Goal: Book appointment/travel/reservation

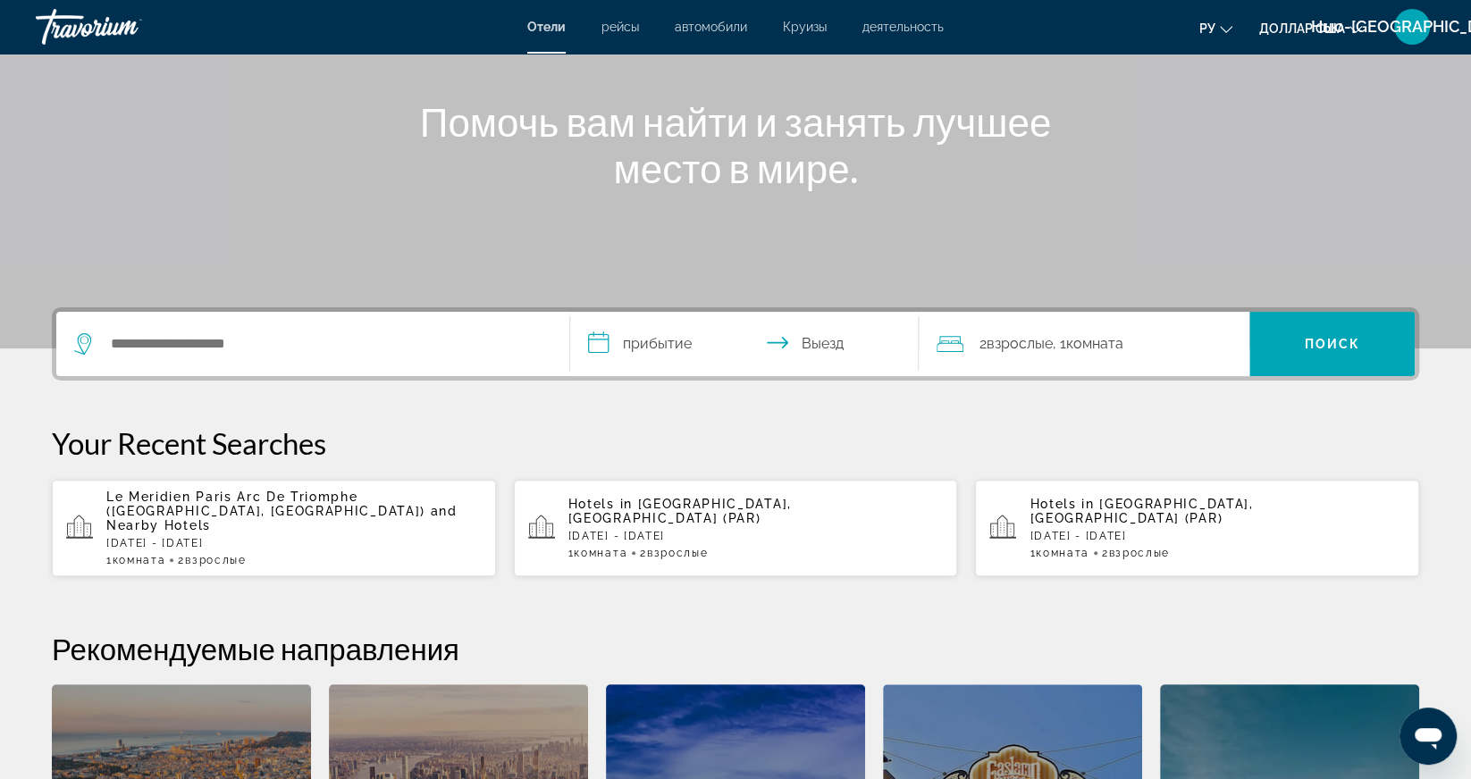
scroll to position [206, 0]
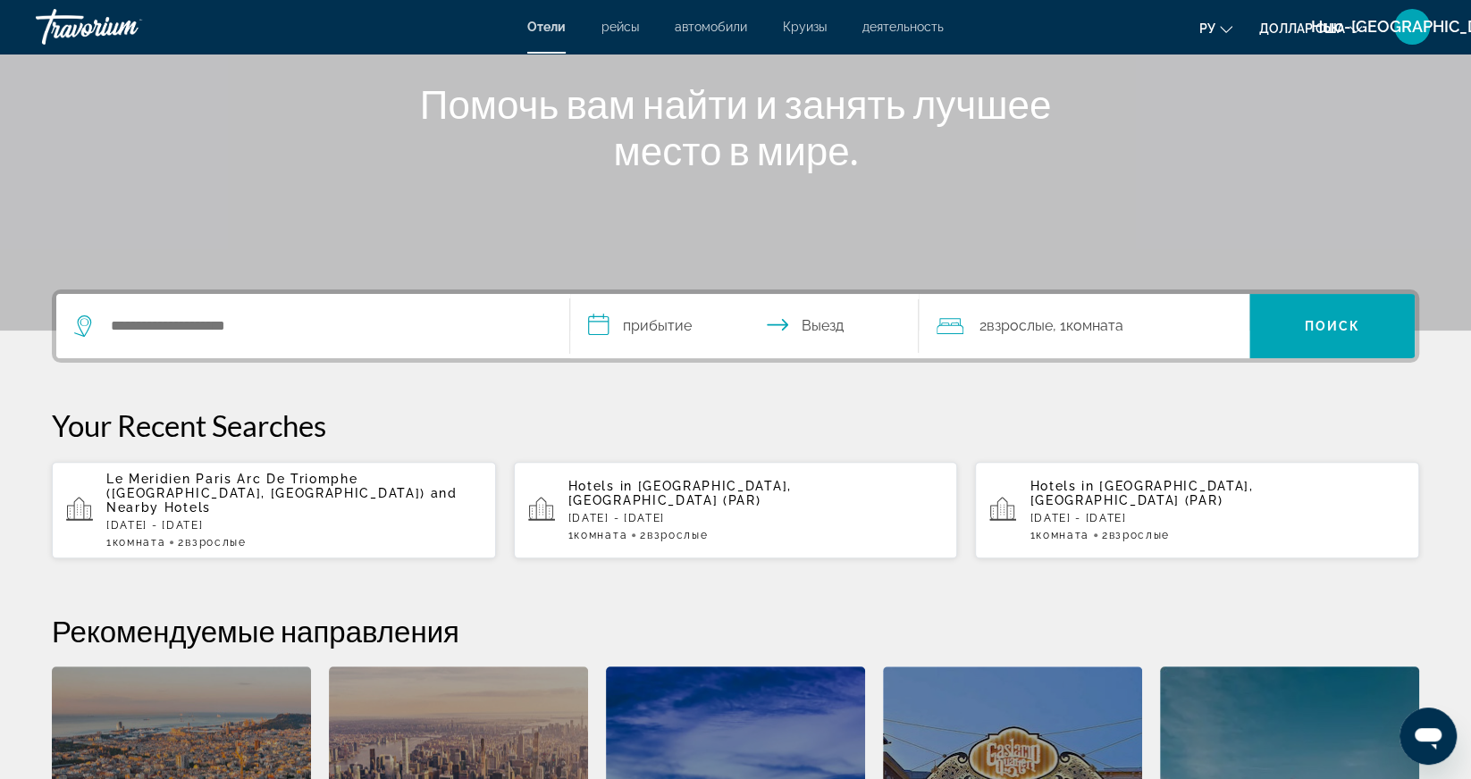
click at [1124, 529] on span "Взрослые" at bounding box center [1138, 535] width 61 height 13
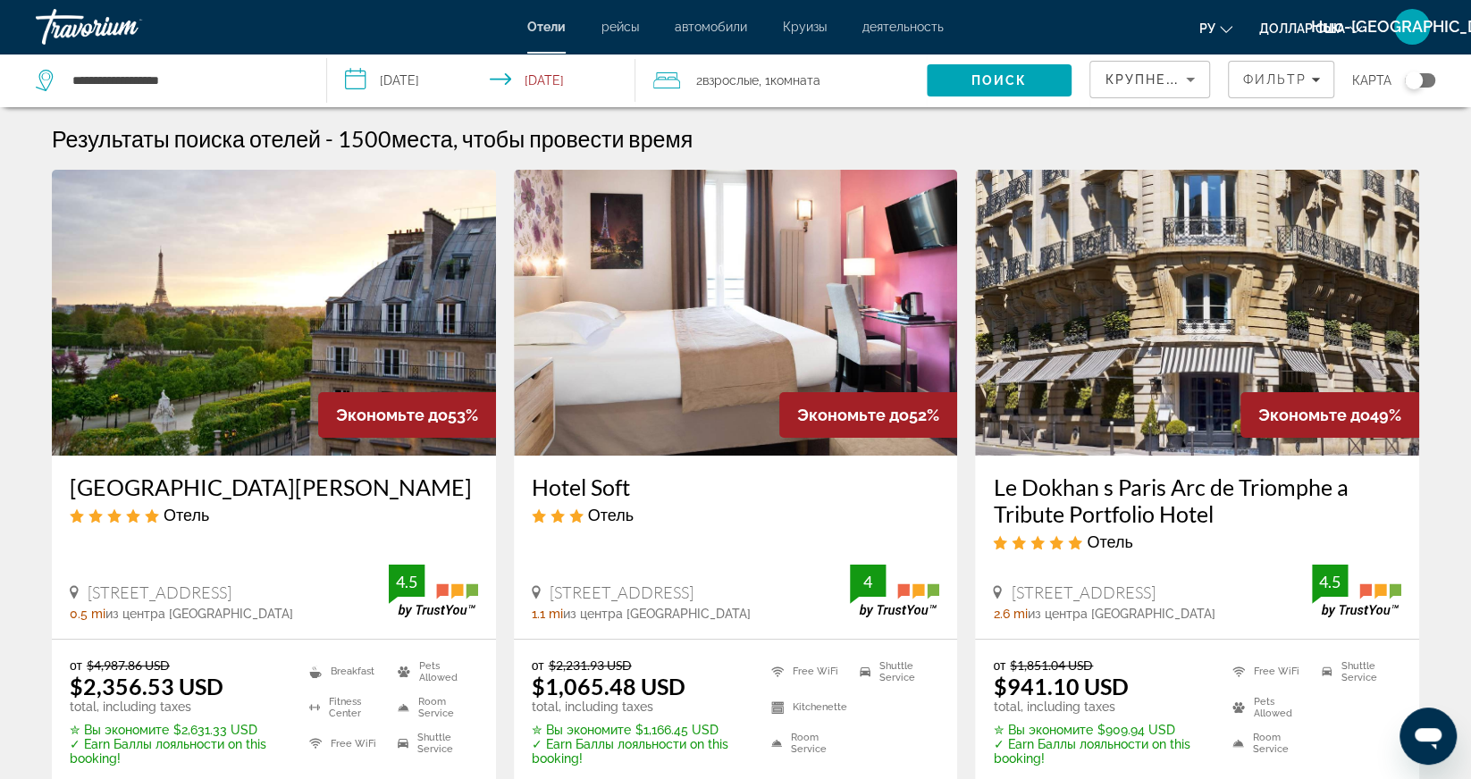
click at [618, 21] on font "рейсы" at bounding box center [620, 27] width 38 height 14
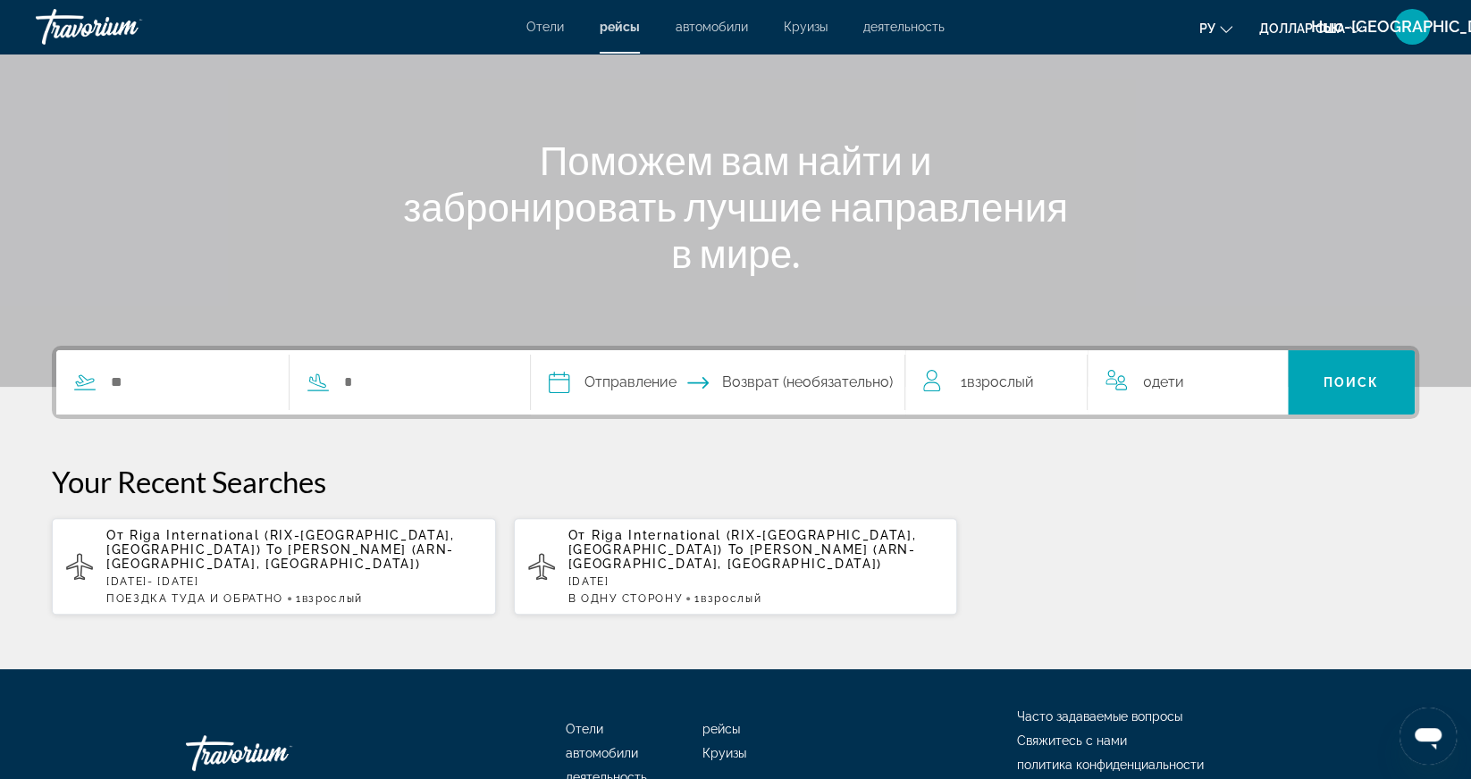
scroll to position [184, 0]
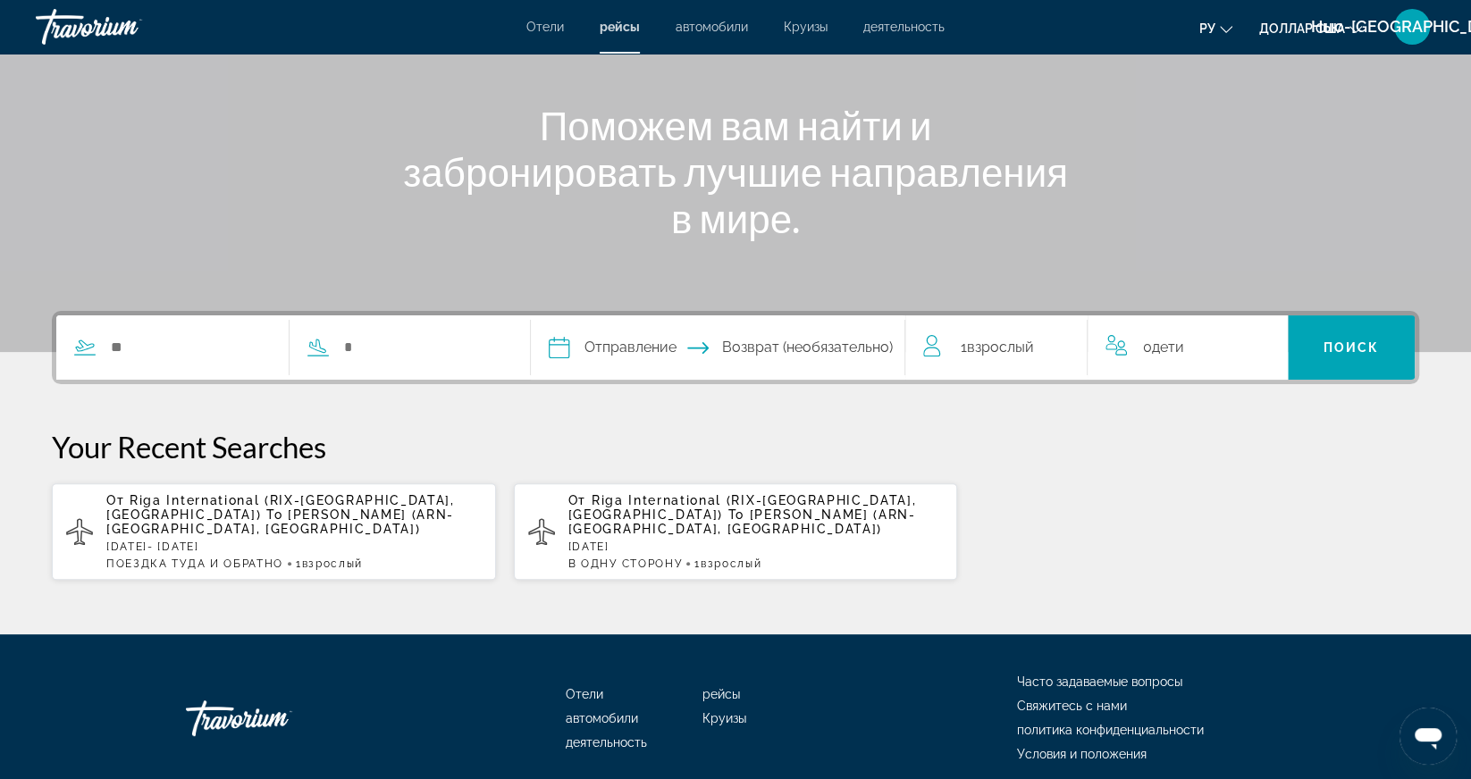
click at [1177, 389] on div "Отправление Navigation placeholder Oct *** *** *** *** *** *** *** *** *** *** …" at bounding box center [735, 446] width 1439 height 270
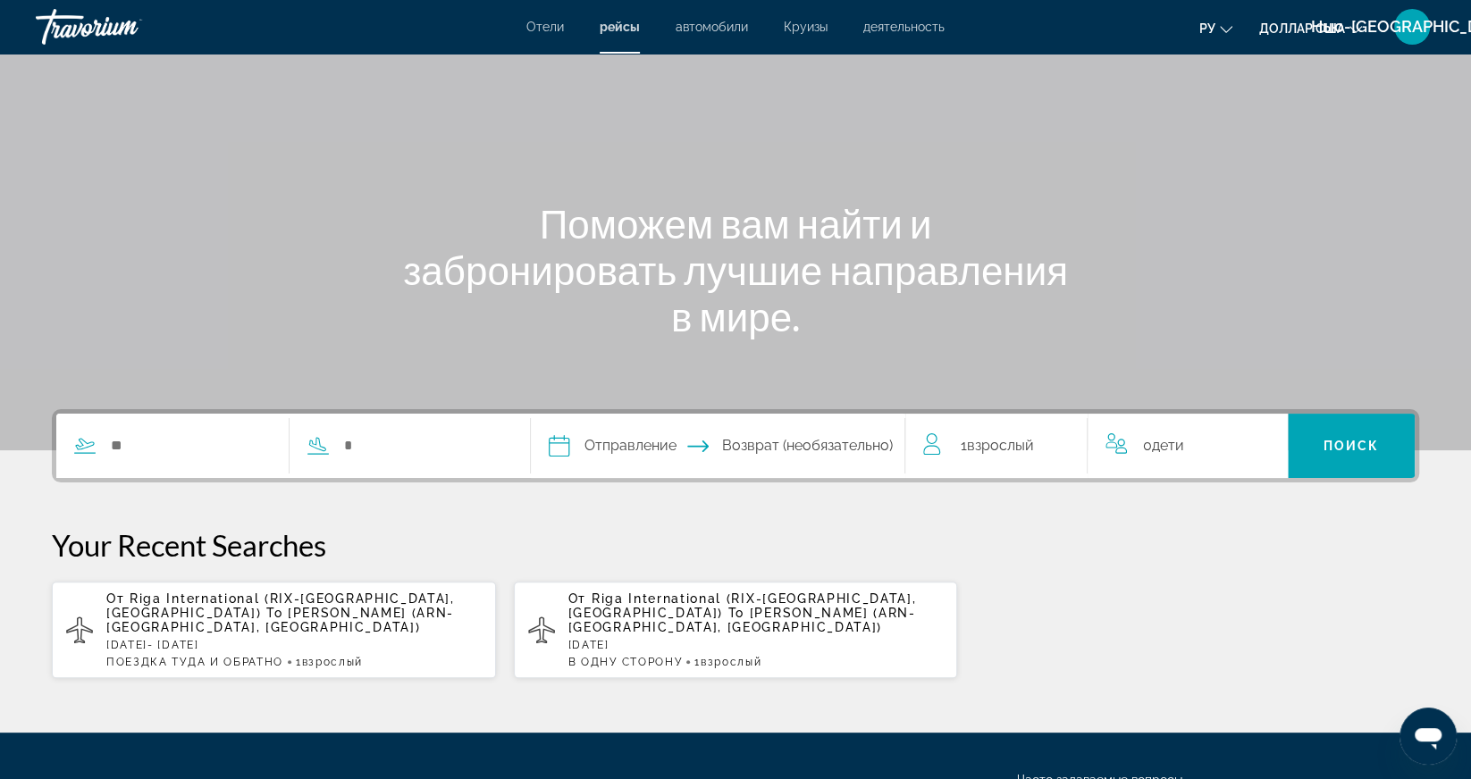
scroll to position [0, 0]
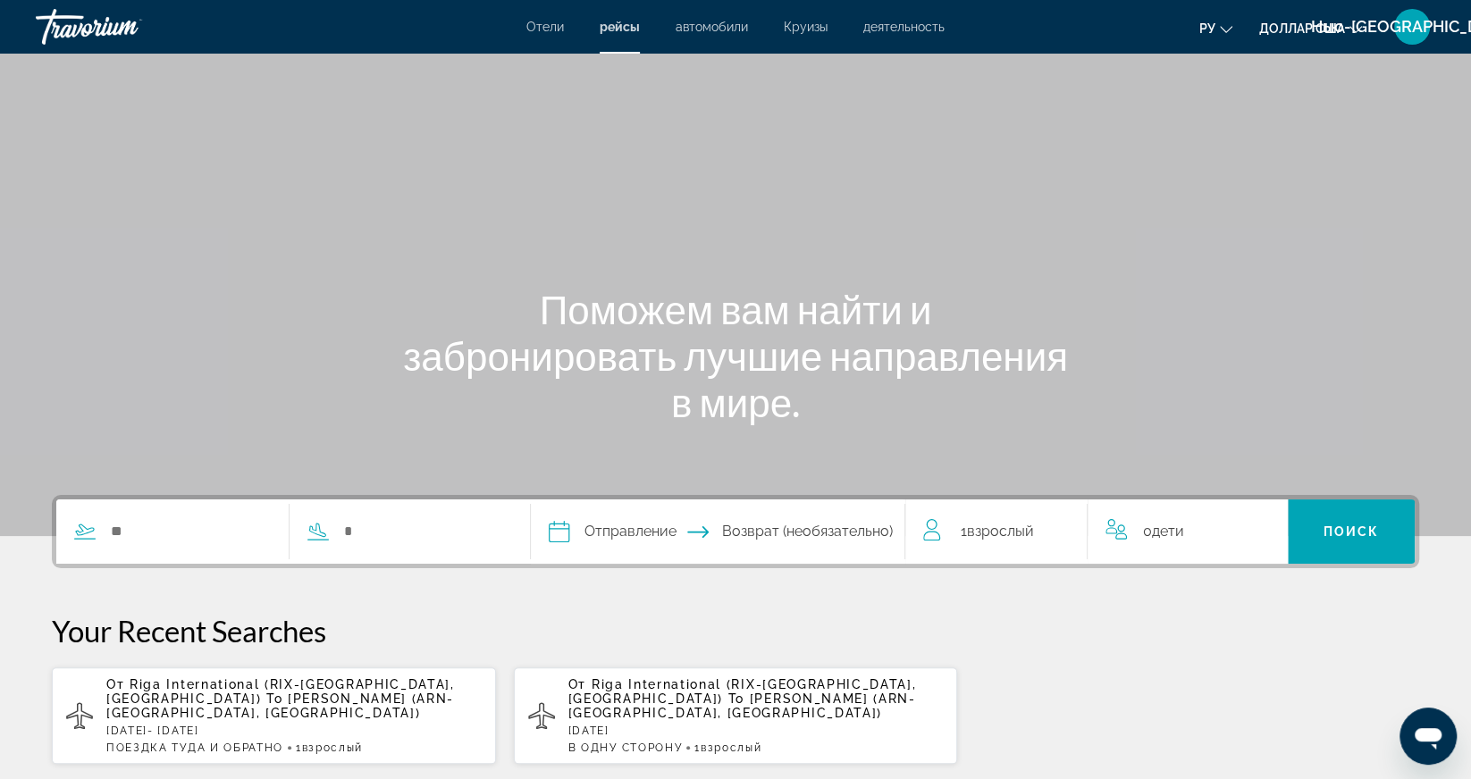
click at [710, 21] on font "автомобили" at bounding box center [712, 27] width 72 height 14
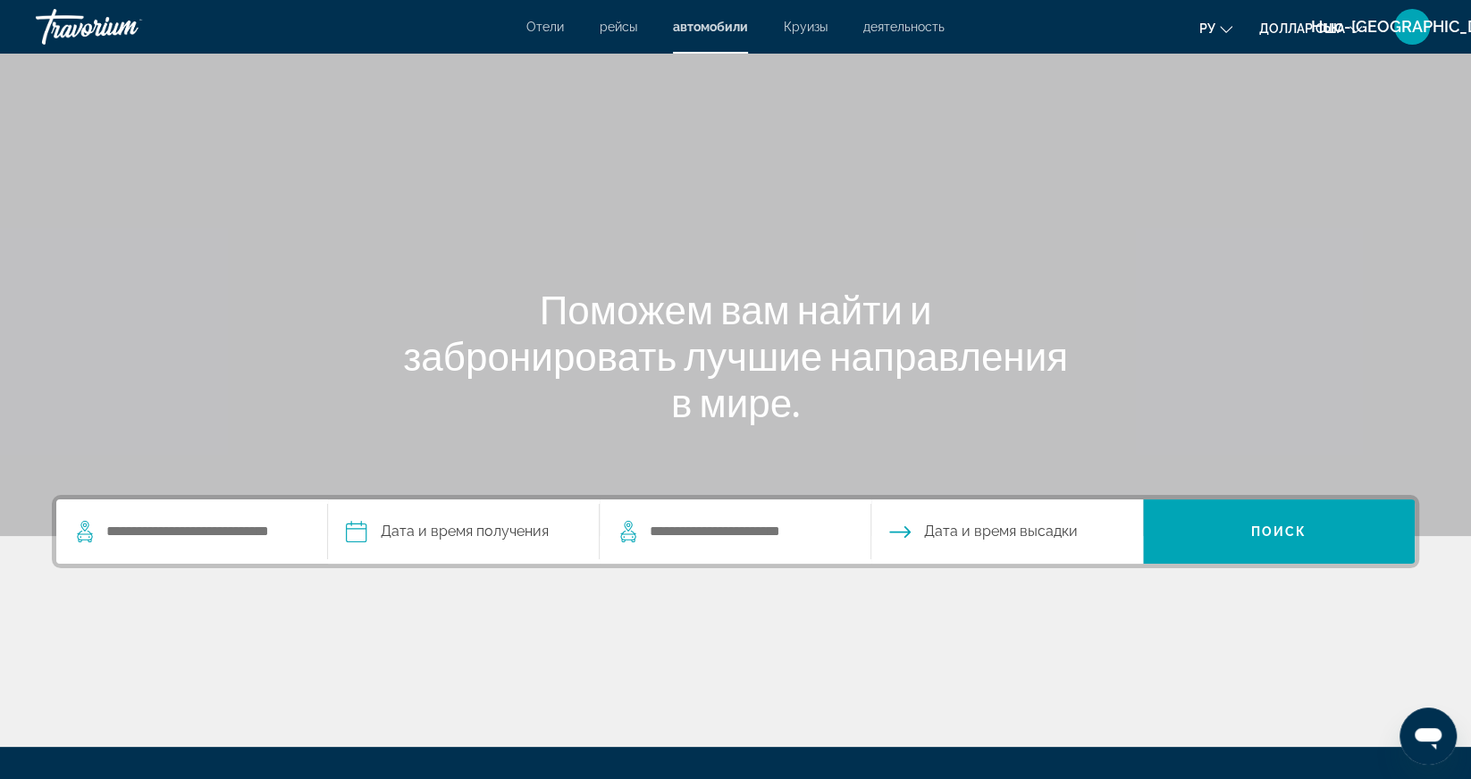
click at [814, 31] on font "Круизы" at bounding box center [806, 27] width 44 height 14
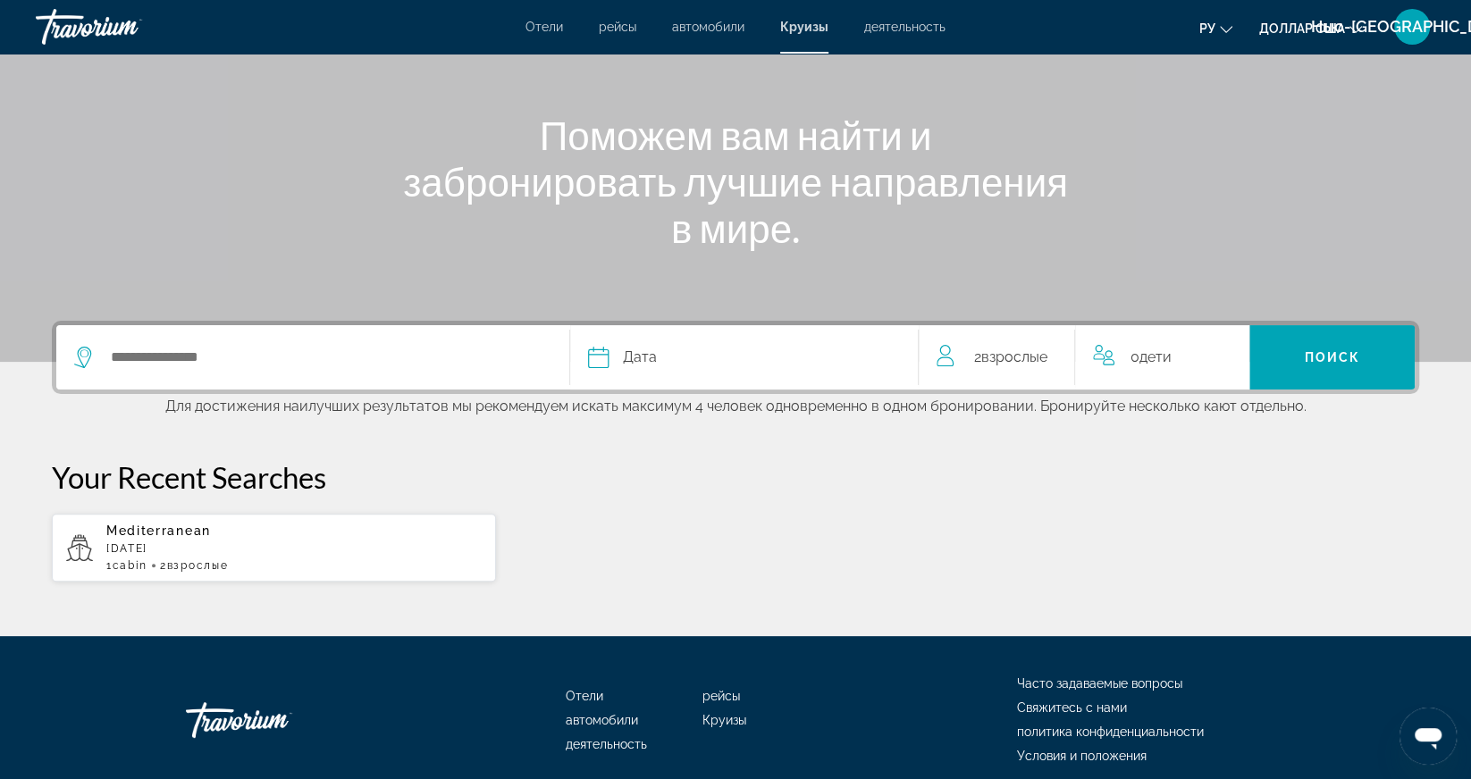
scroll to position [186, 0]
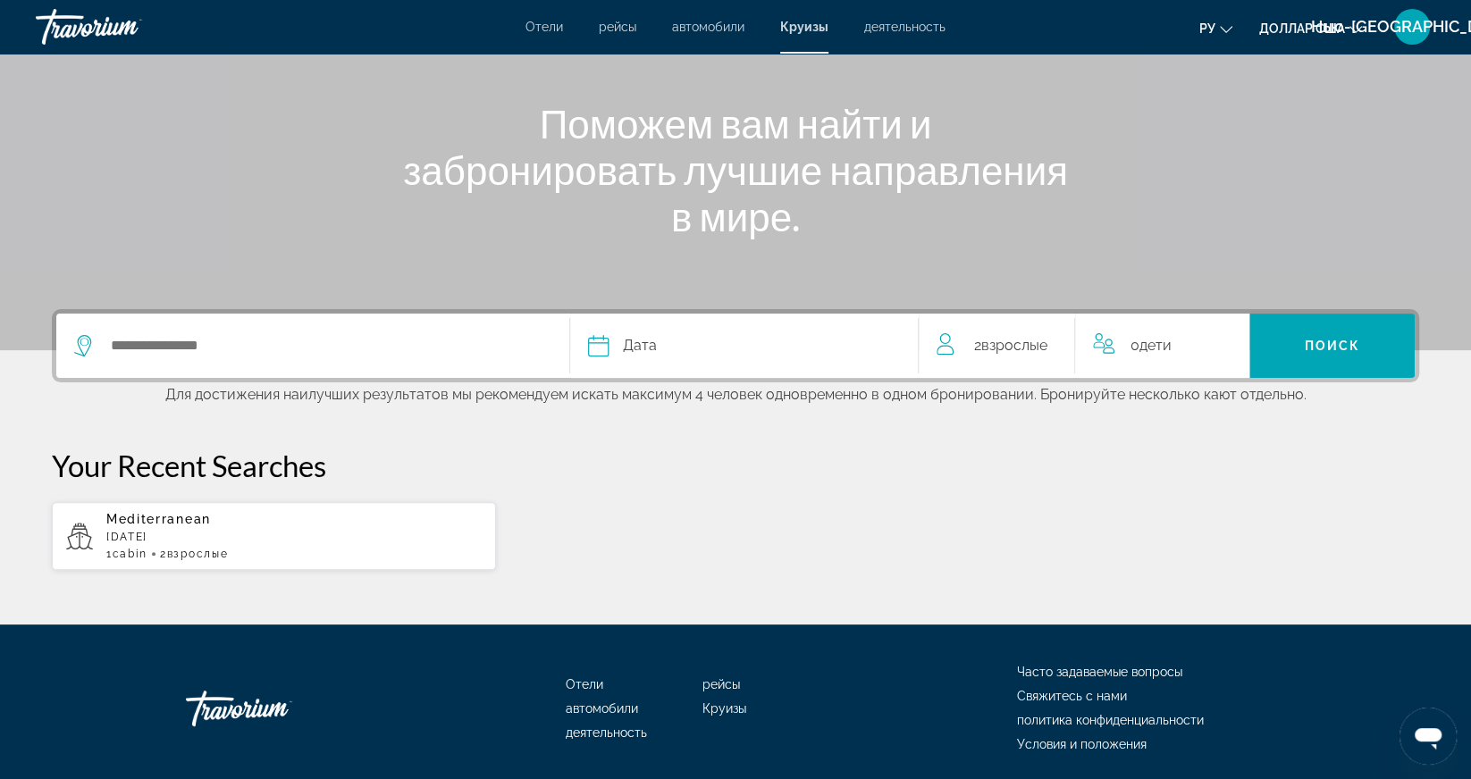
click at [903, 23] on font "деятельность" at bounding box center [904, 27] width 81 height 14
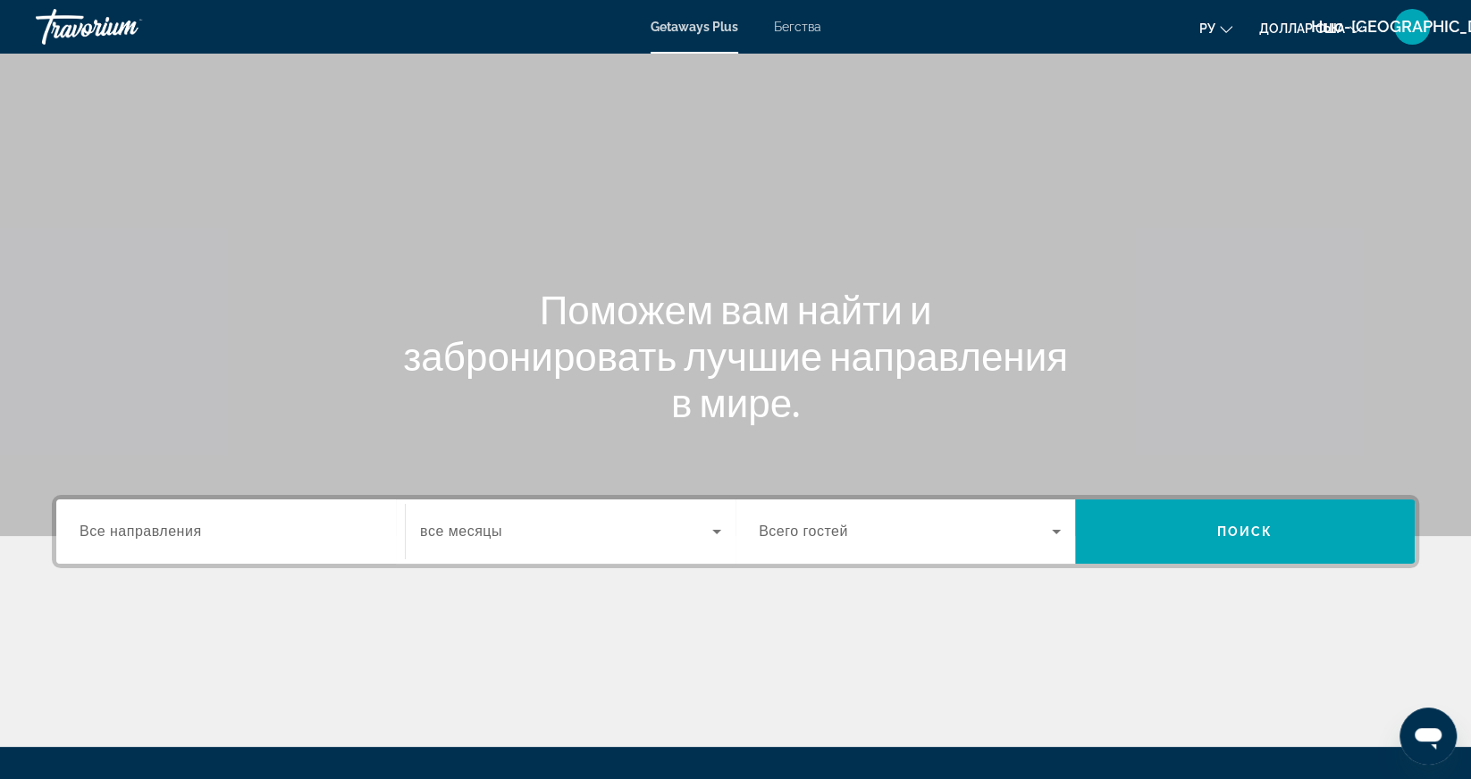
click at [122, 537] on span "Все направления" at bounding box center [141, 531] width 122 height 15
click at [122, 537] on input "Destination Все направления" at bounding box center [231, 532] width 302 height 21
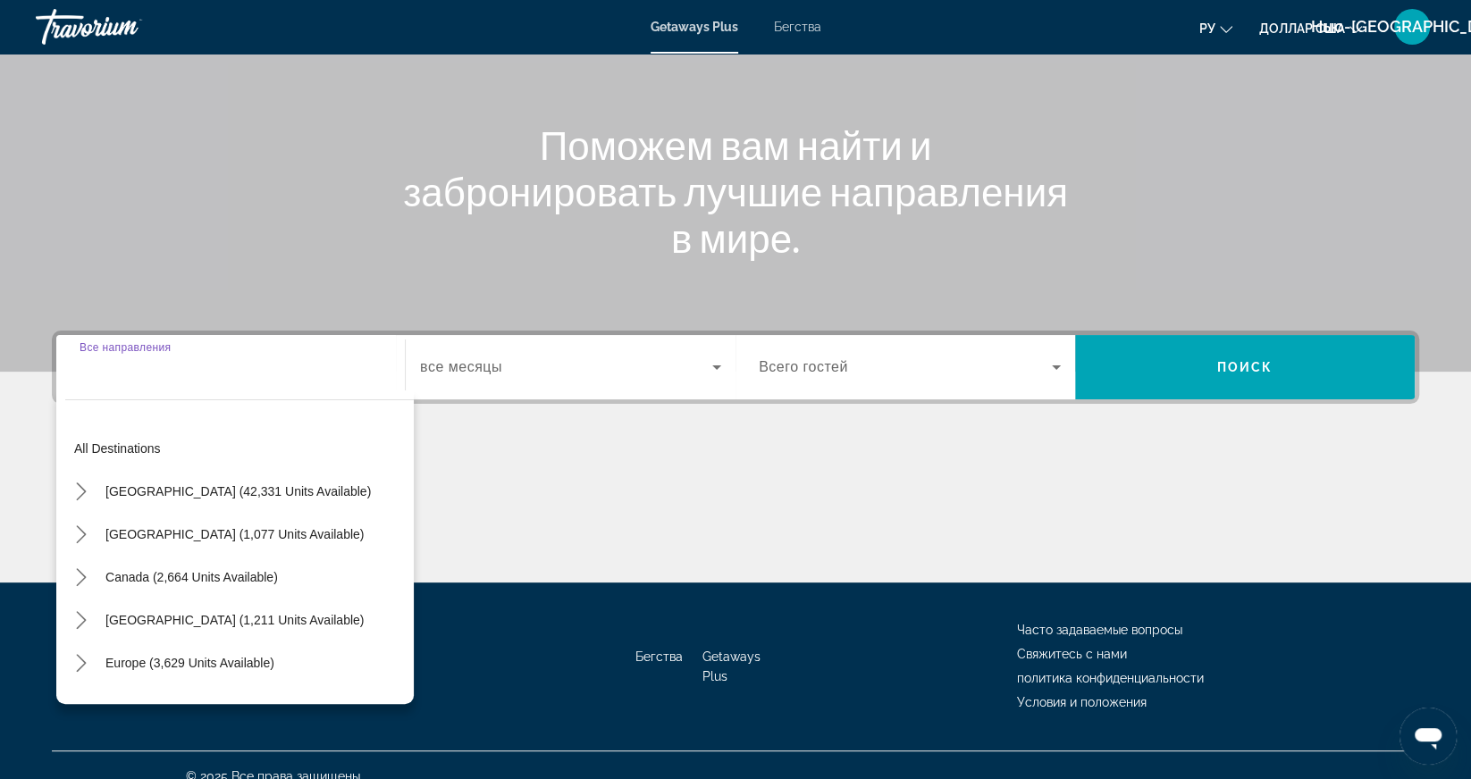
scroll to position [185, 0]
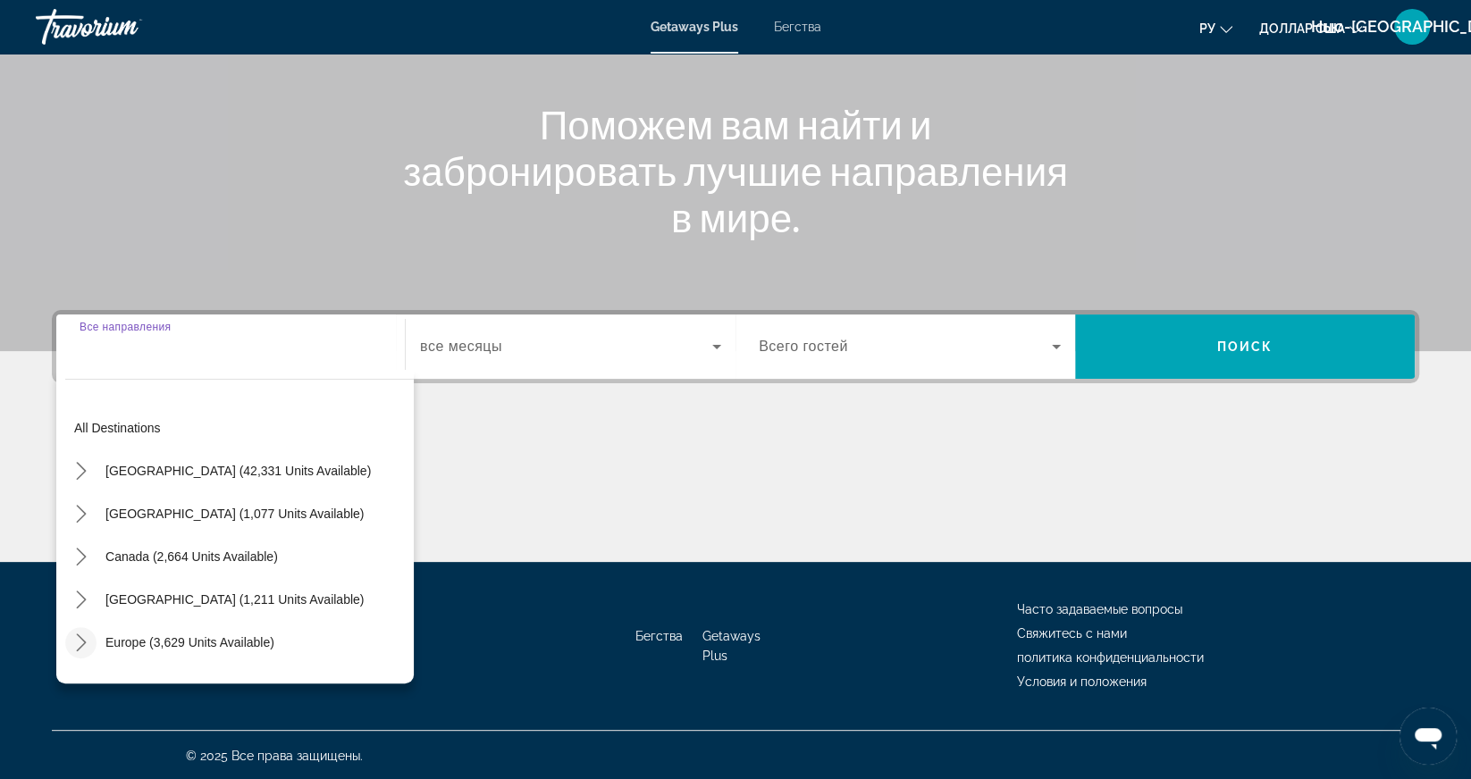
click at [80, 643] on icon "Toggle Europe (3,629 units available) submenu" at bounding box center [81, 643] width 18 height 18
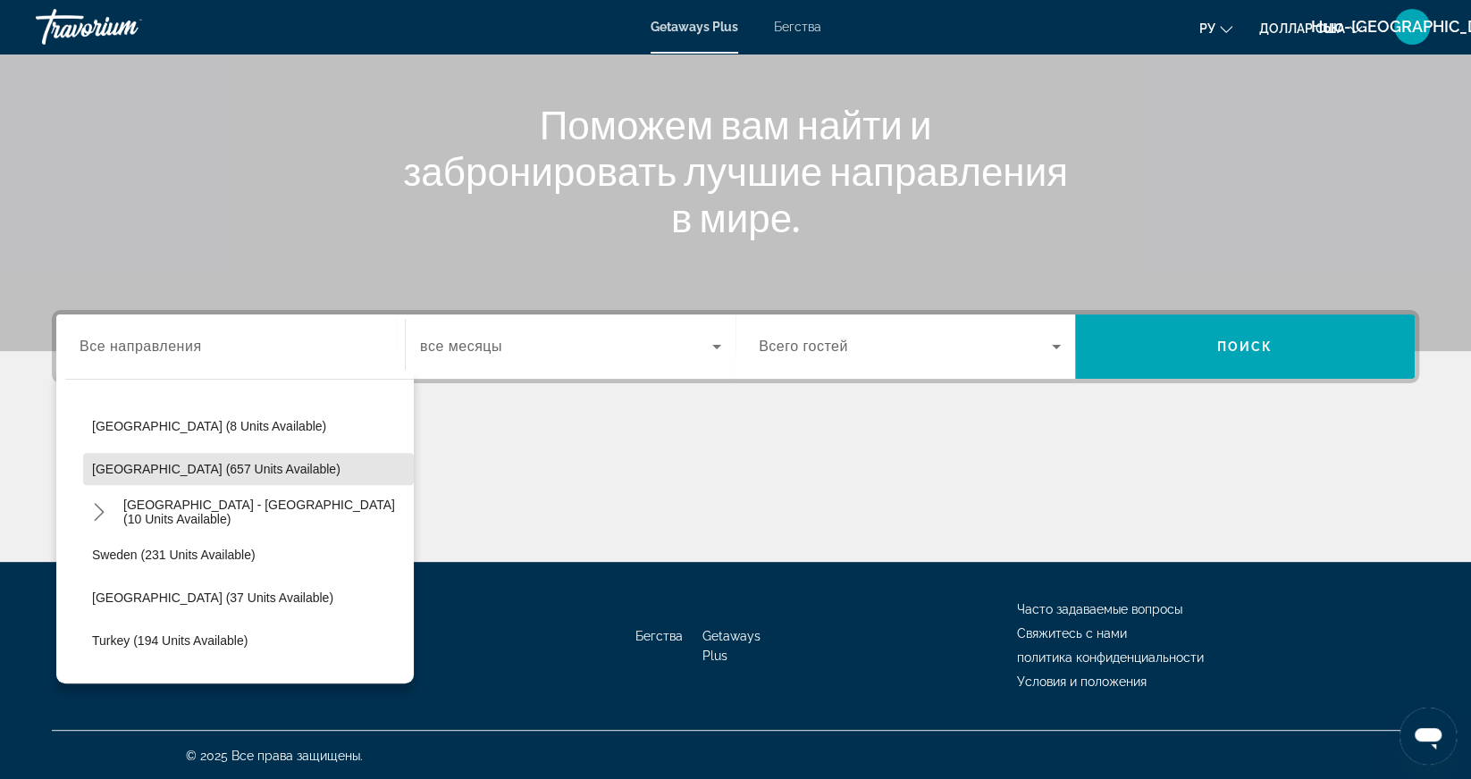
scroll to position [778, 0]
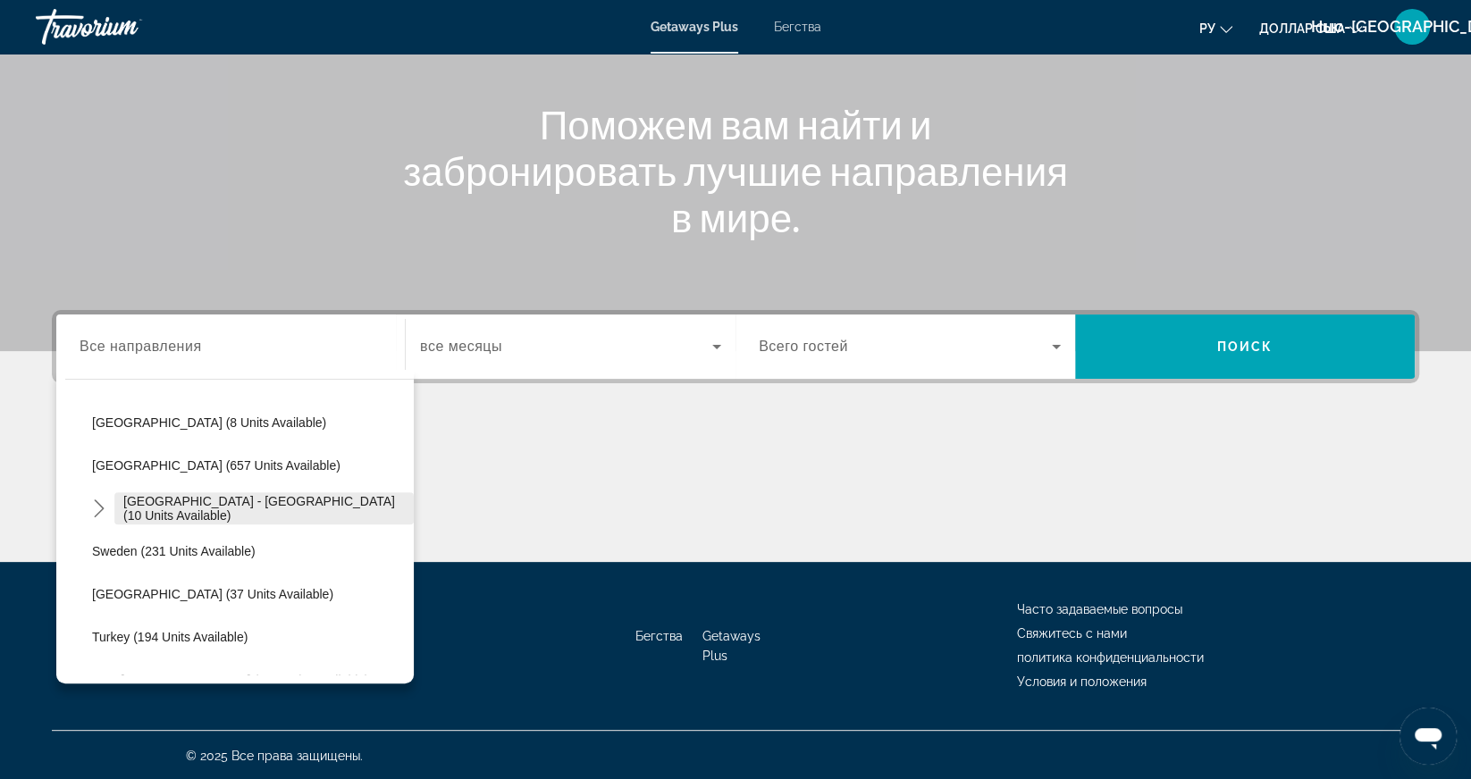
click at [341, 509] on span "[GEOGRAPHIC_DATA] - [GEOGRAPHIC_DATA] (10 units available)" at bounding box center [264, 508] width 282 height 29
type input "**********"
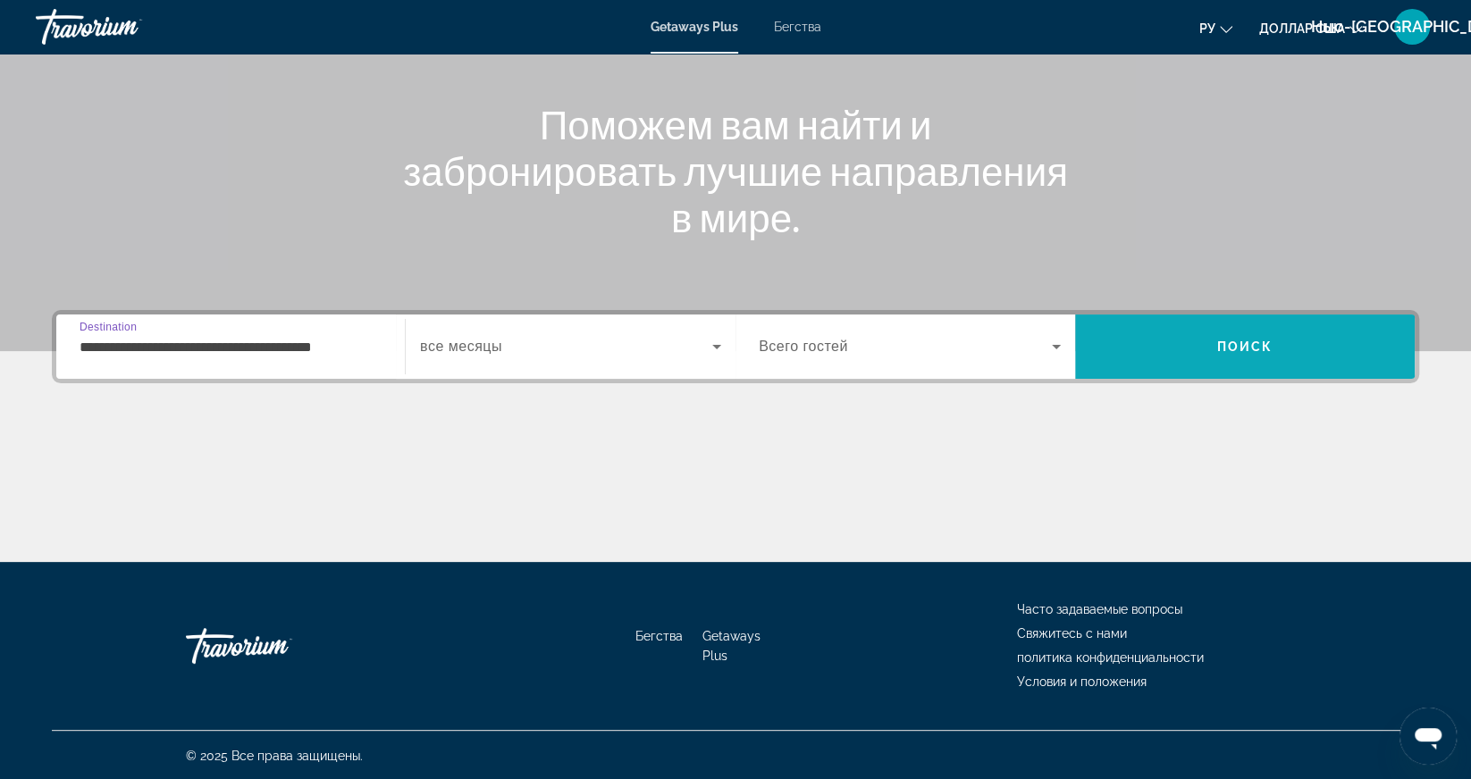
click at [1222, 349] on span "Поиск" at bounding box center [1245, 347] width 56 height 14
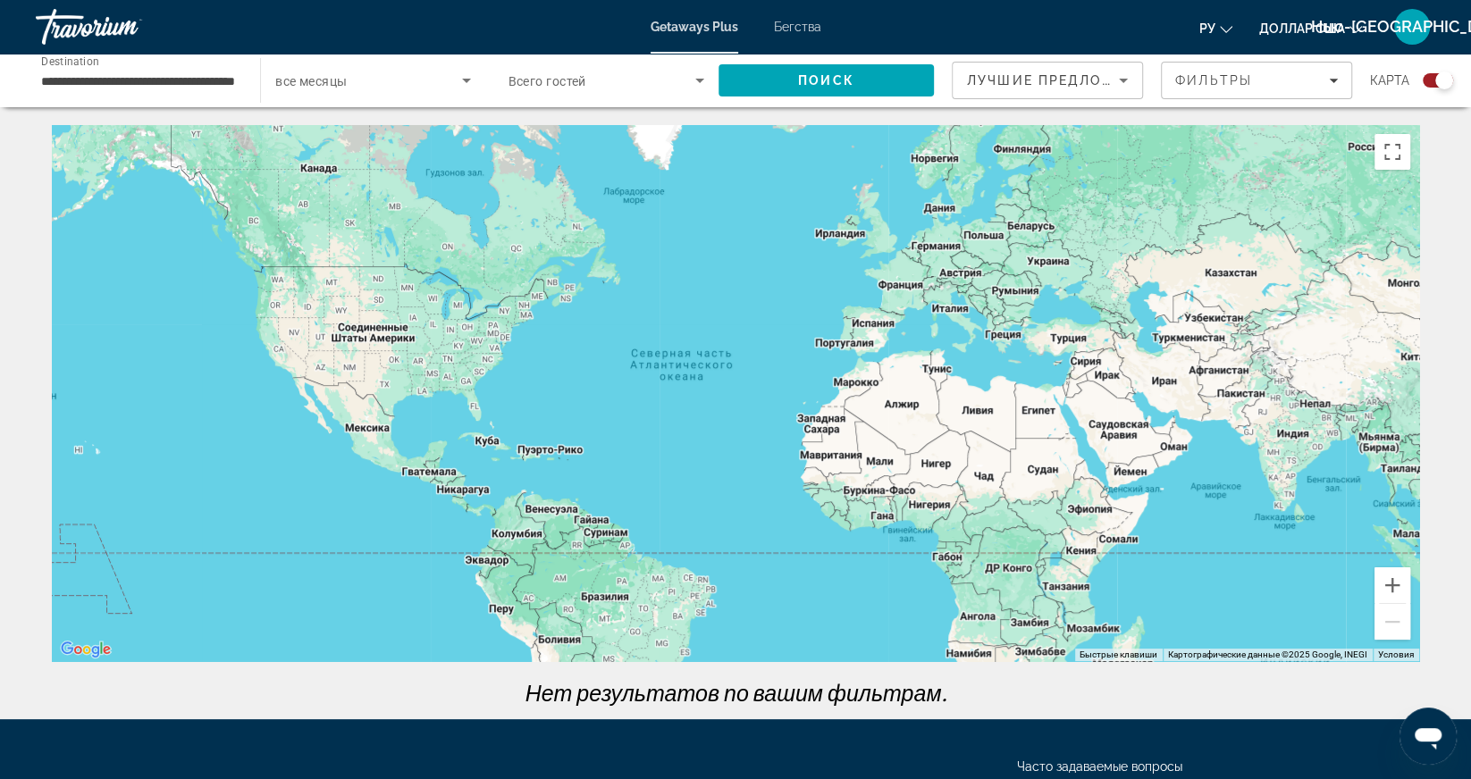
click at [788, 33] on font "Бегства" at bounding box center [797, 27] width 47 height 14
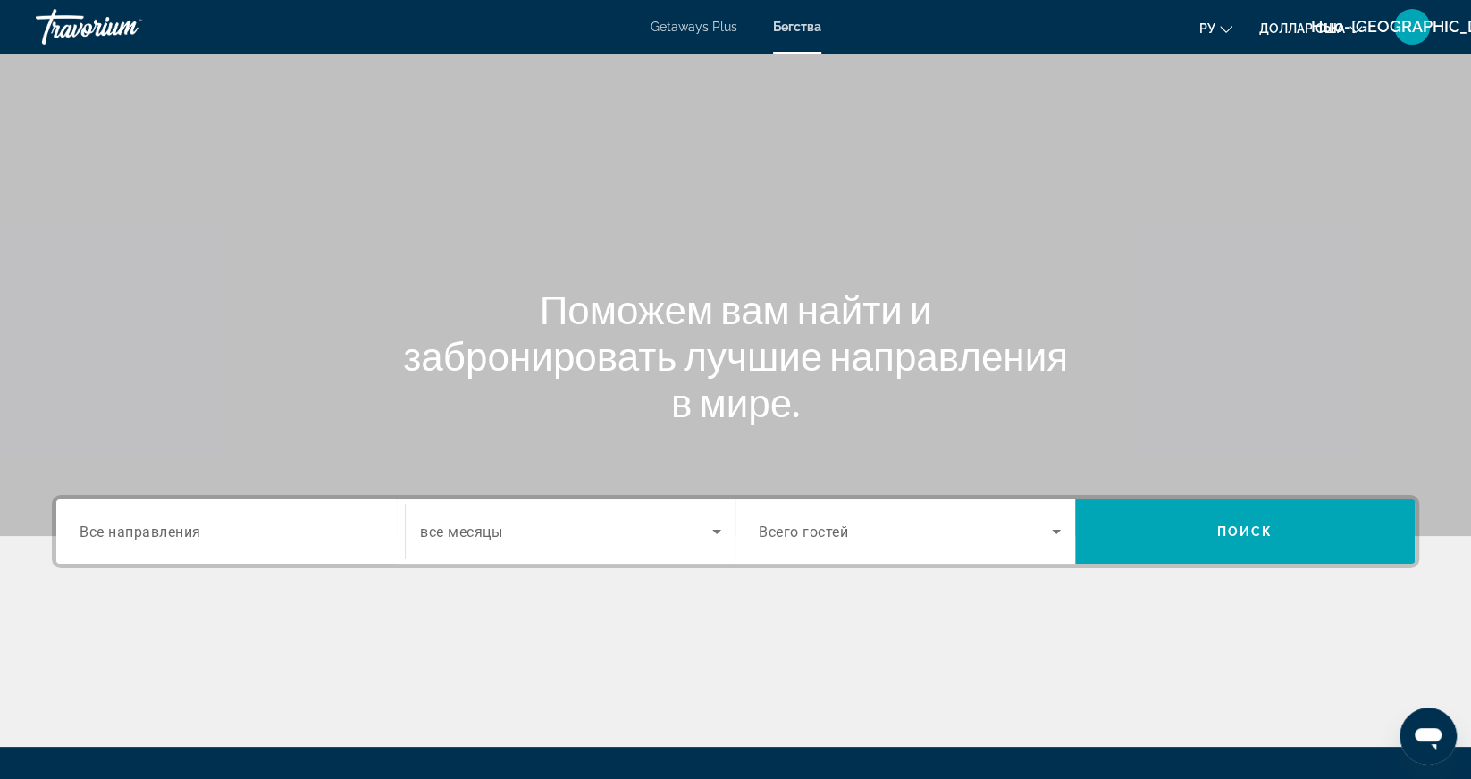
click at [180, 534] on span "Все направления" at bounding box center [141, 531] width 122 height 17
click at [180, 534] on input "Destination Все направления" at bounding box center [231, 532] width 302 height 21
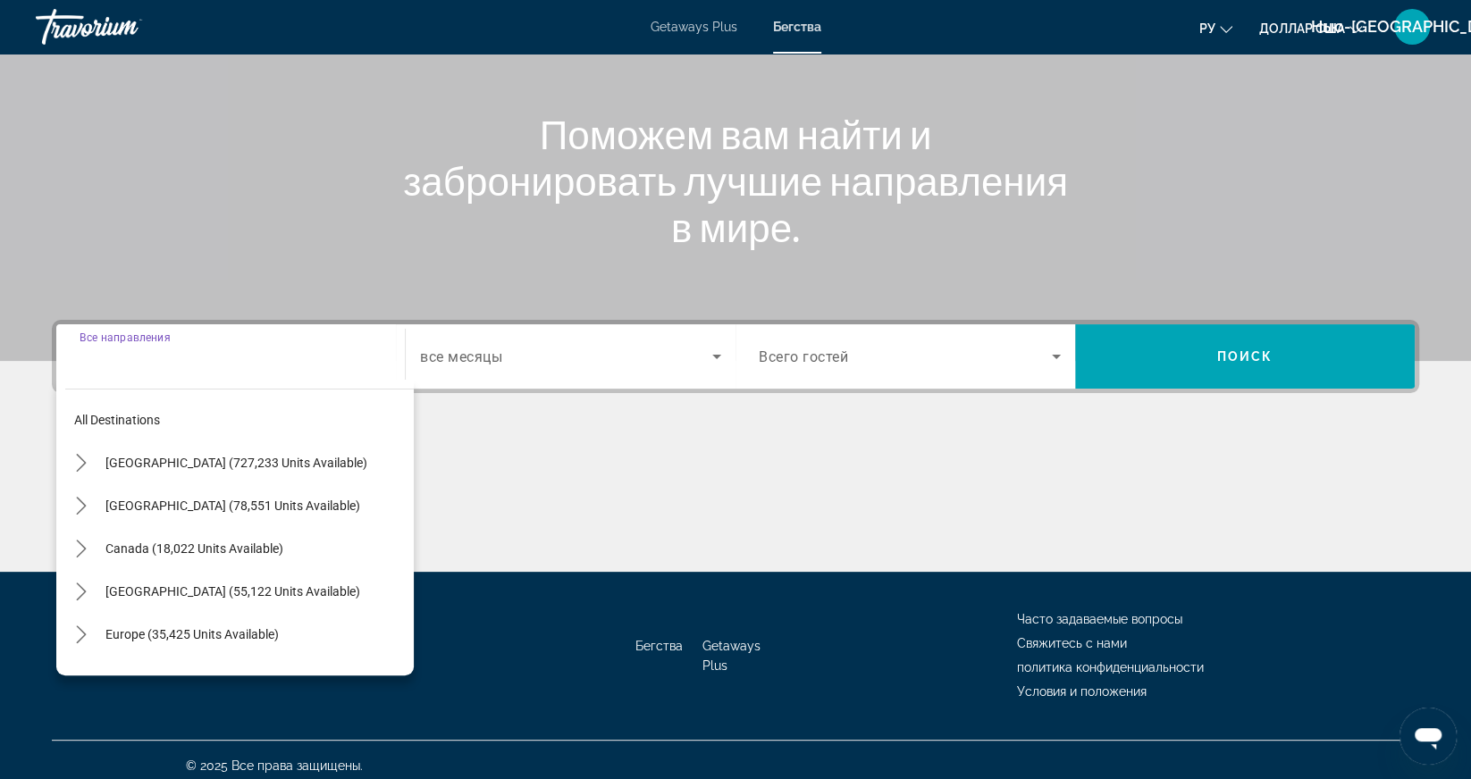
scroll to position [185, 0]
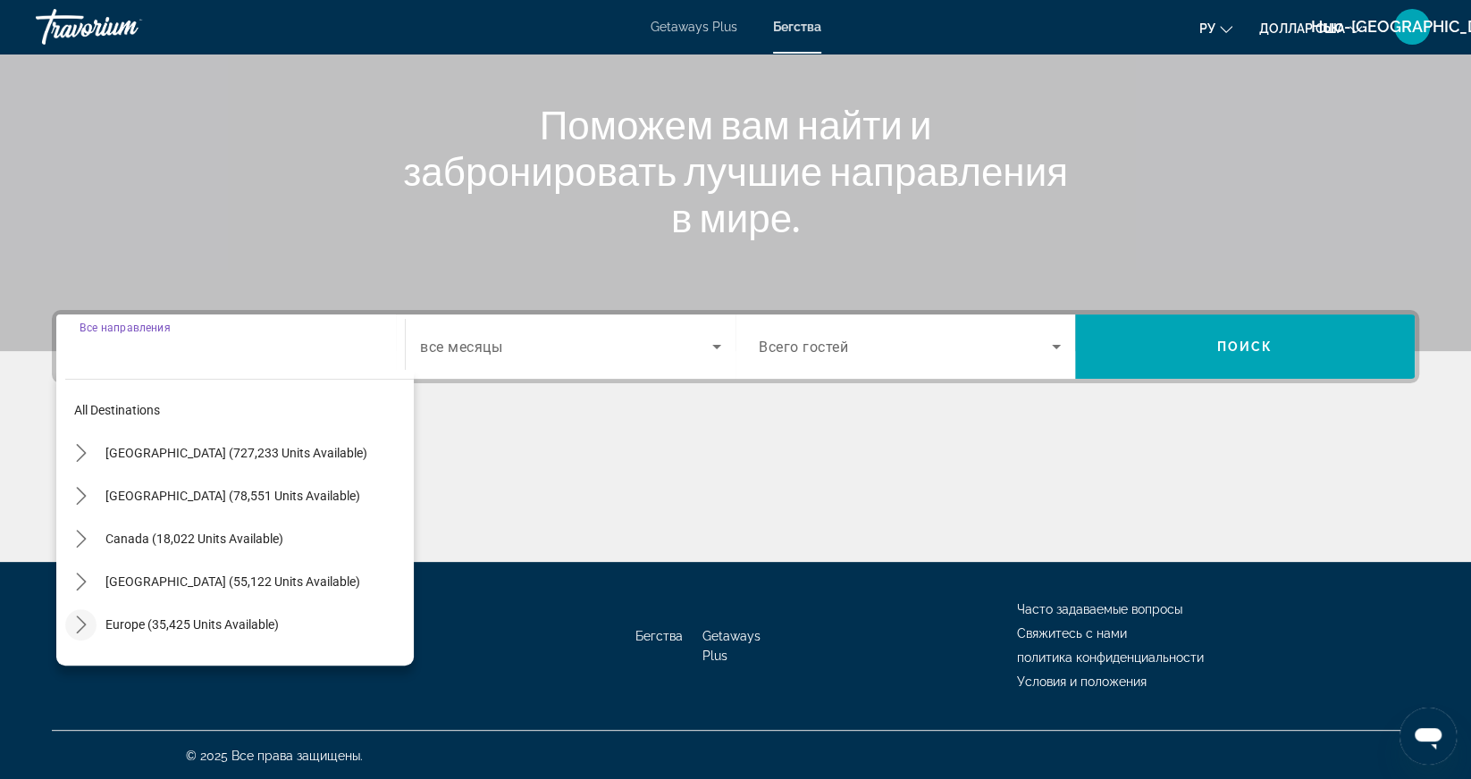
click at [80, 625] on icon "Toggle Europe (35,425 units available) submenu" at bounding box center [81, 625] width 18 height 18
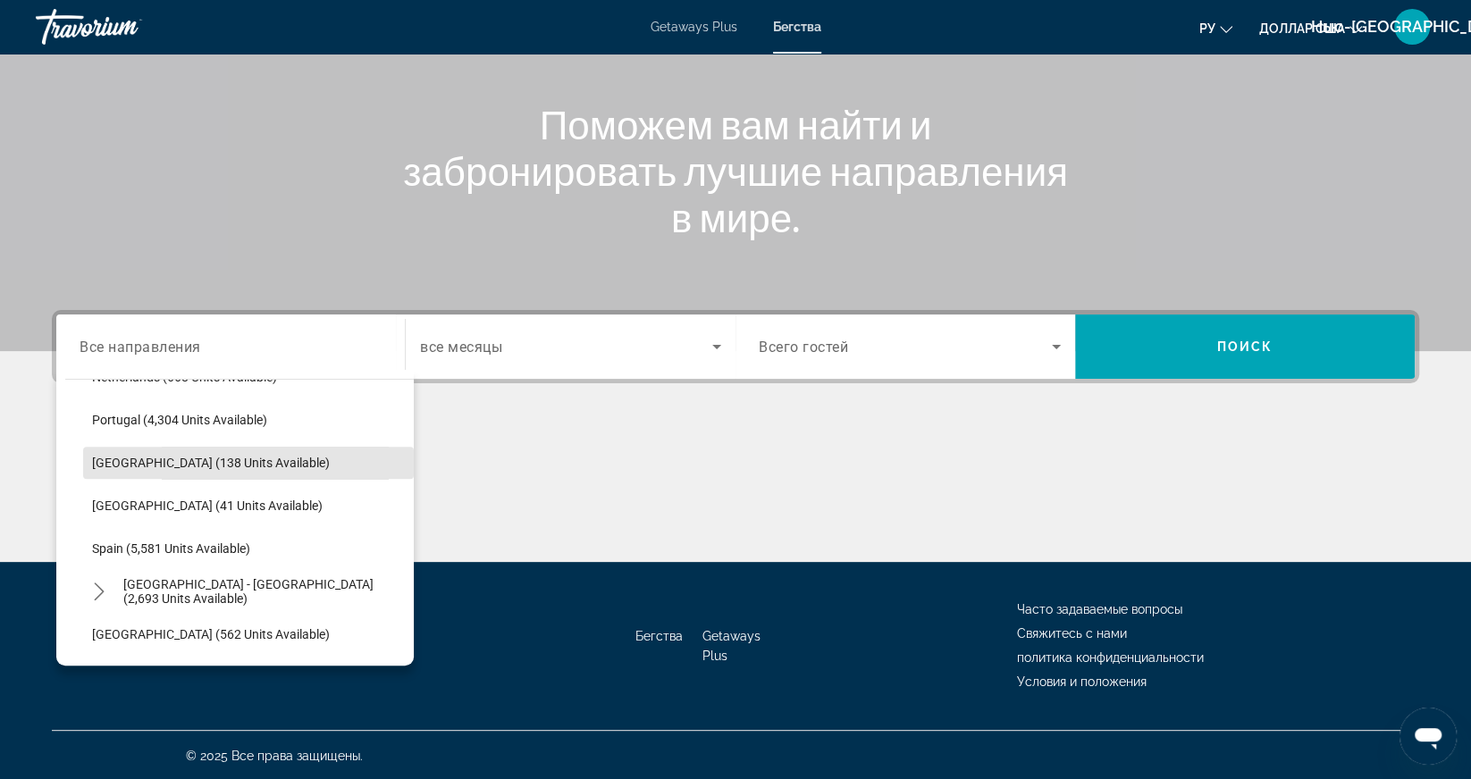
scroll to position [813, 0]
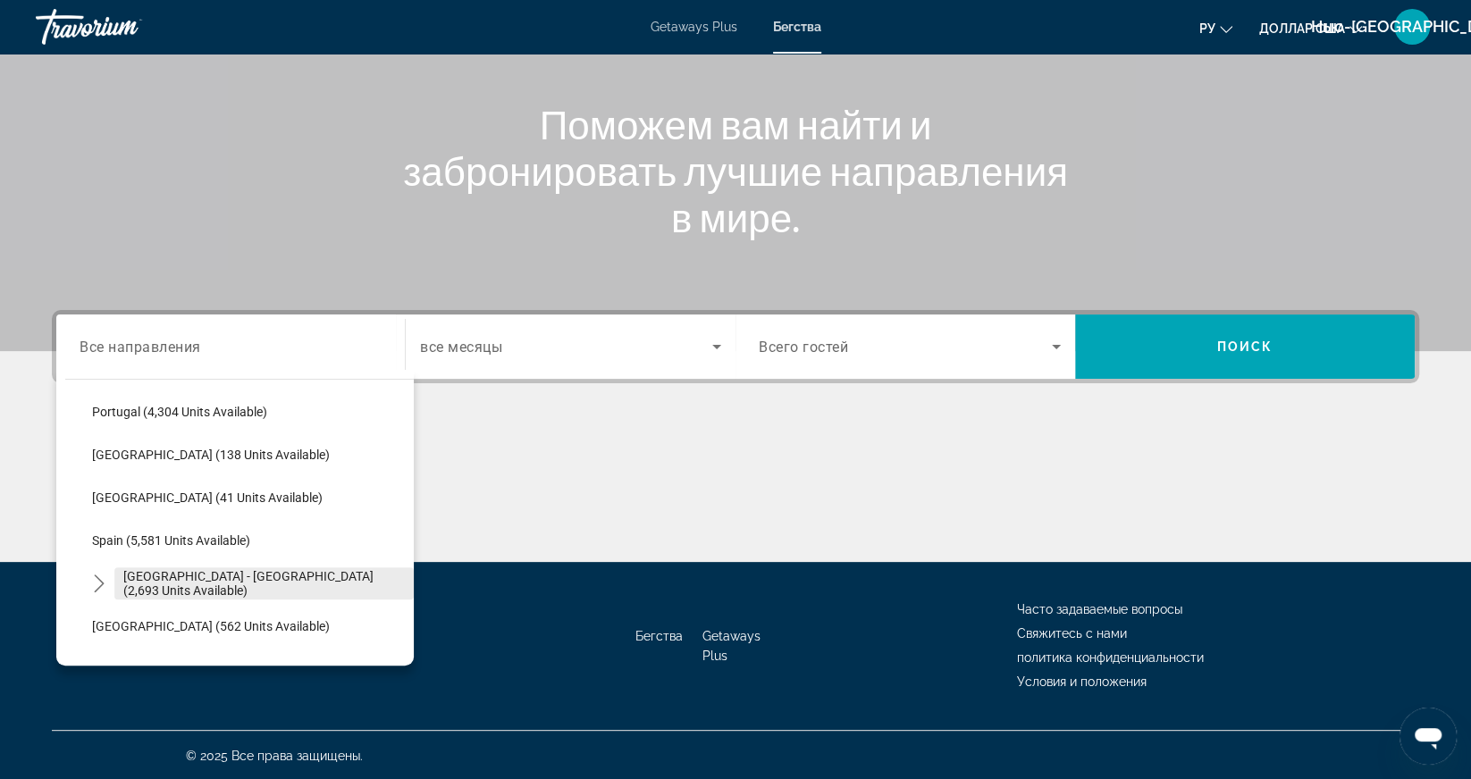
click at [192, 583] on span "[GEOGRAPHIC_DATA] - [GEOGRAPHIC_DATA] (2,693 units available)" at bounding box center [264, 583] width 282 height 29
type input "**********"
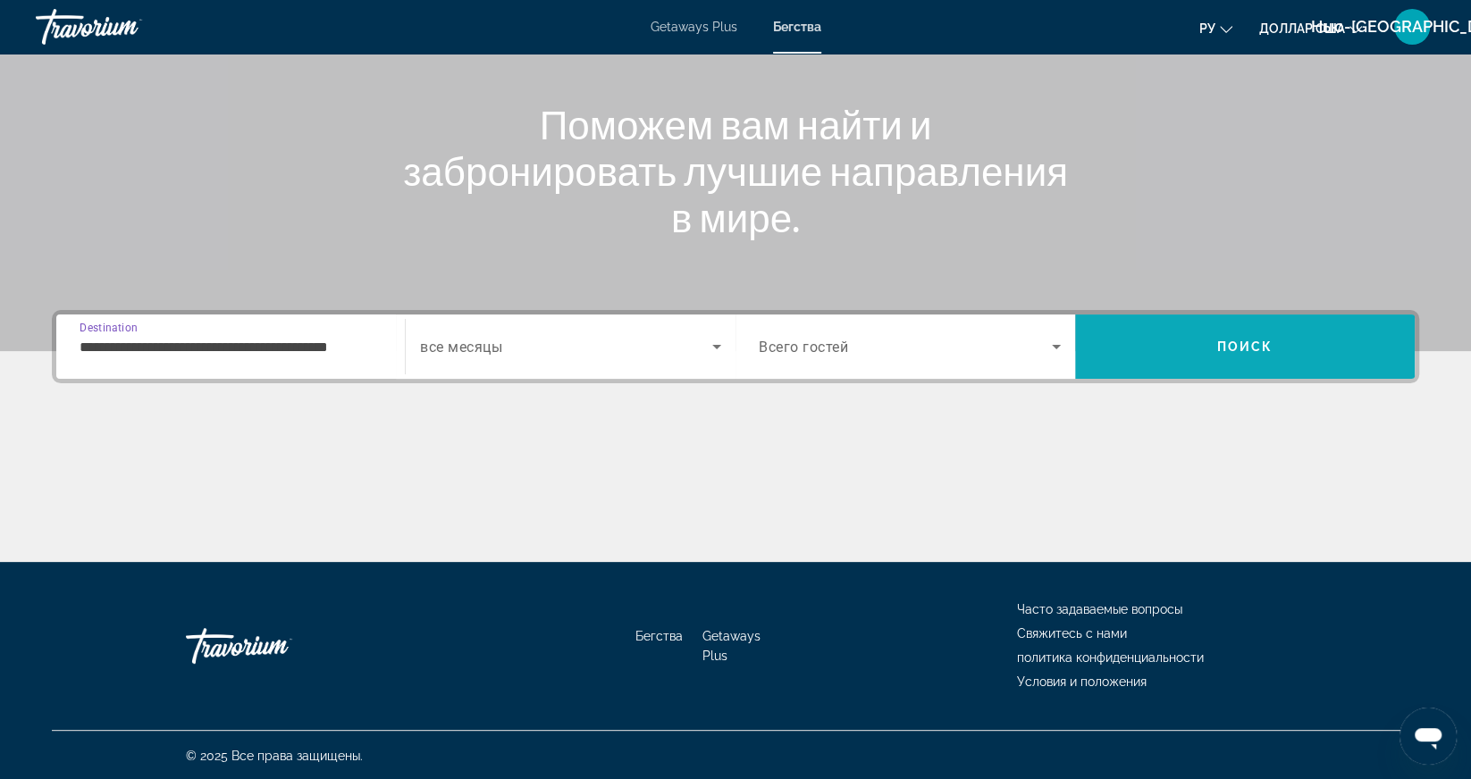
click at [1239, 340] on span "Поиск" at bounding box center [1245, 347] width 56 height 14
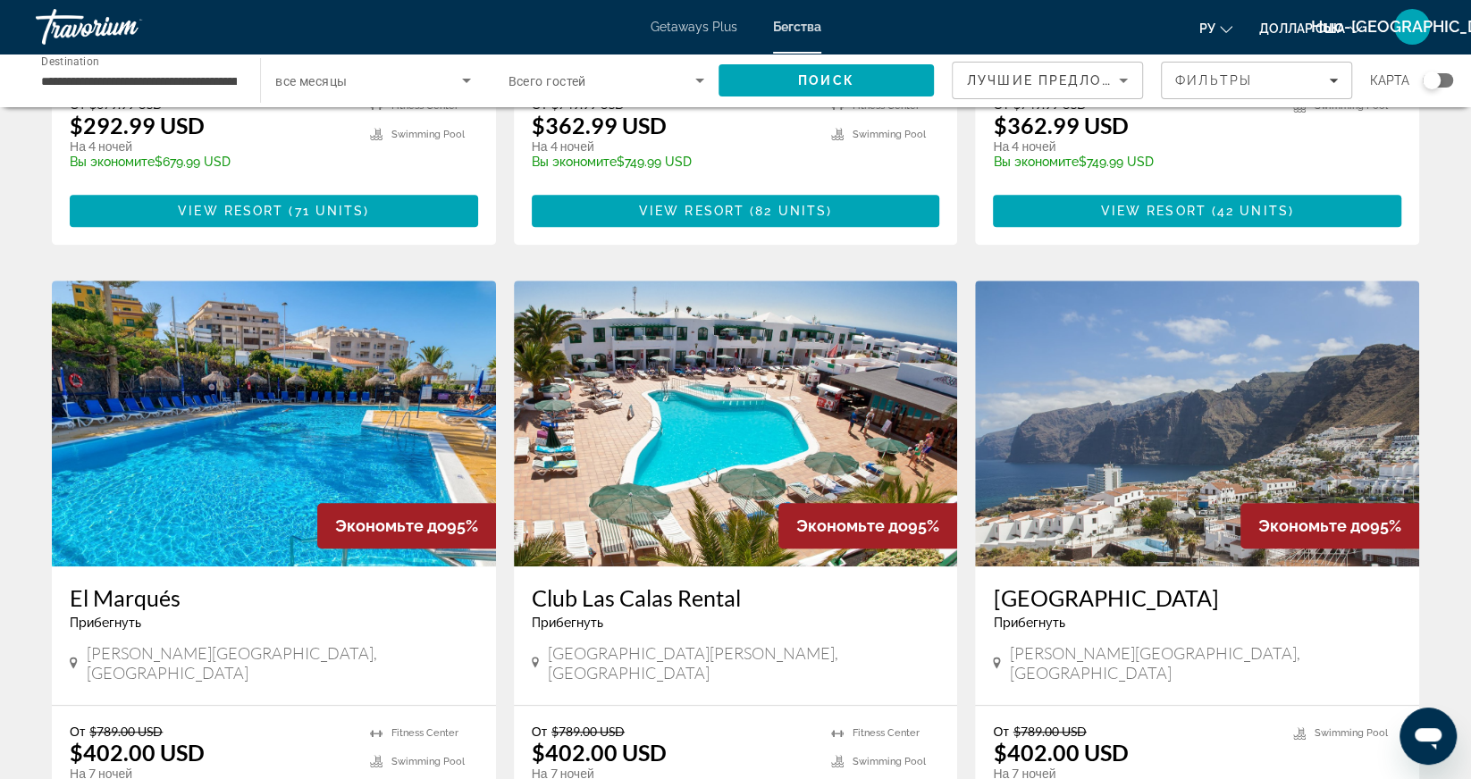
scroll to position [550, 0]
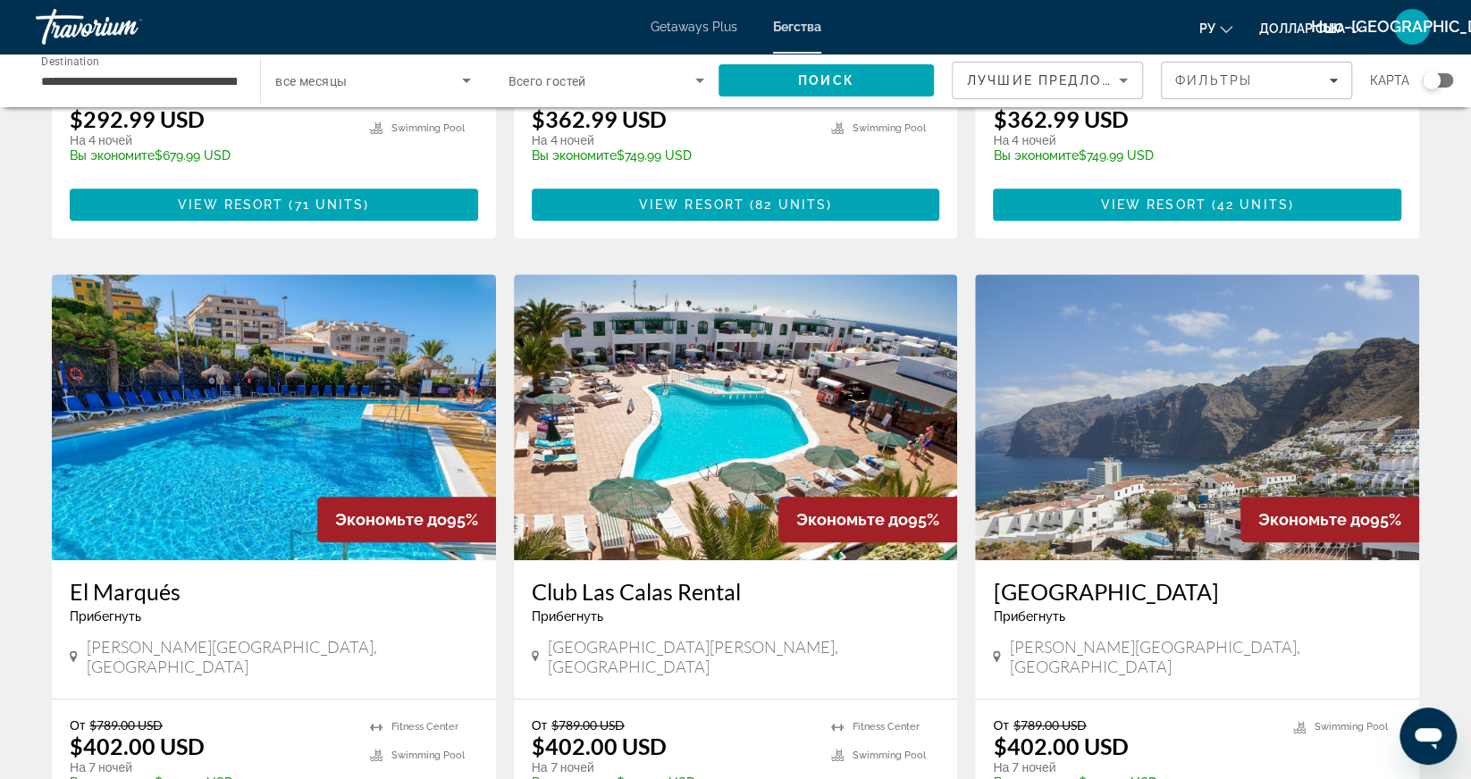
click at [1163, 425] on img "Основное содержание" at bounding box center [1197, 417] width 444 height 286
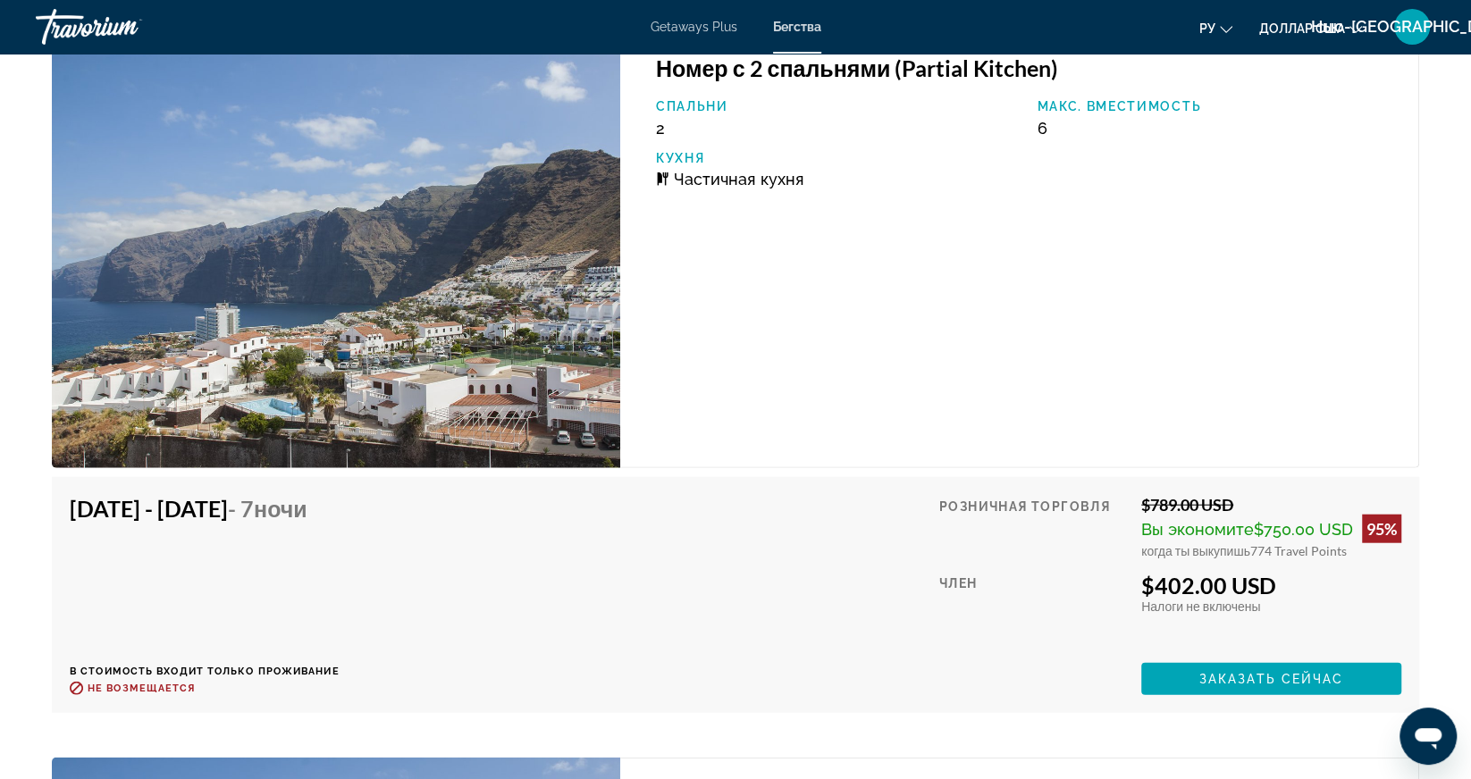
scroll to position [3104, 0]
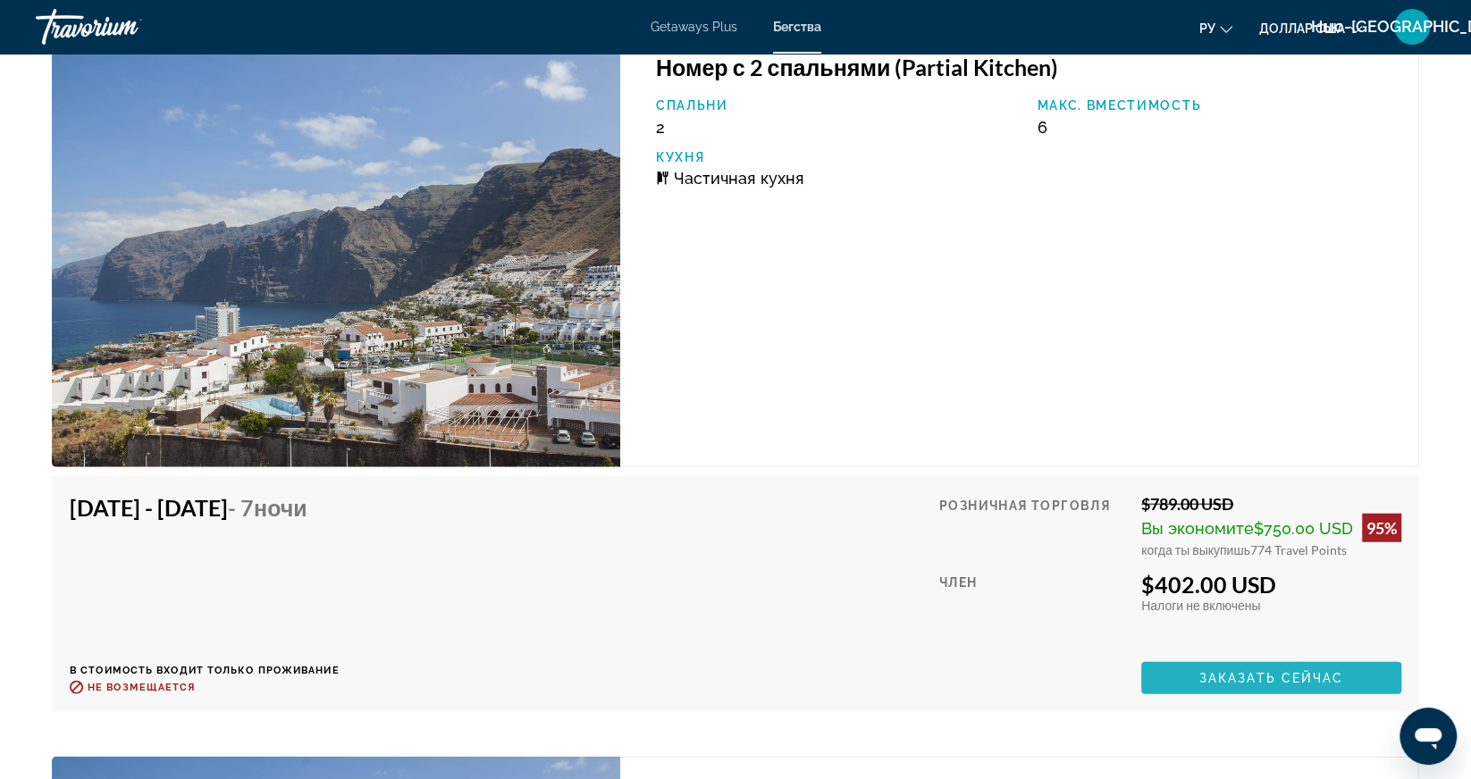
click at [1234, 671] on span "Заказать сейчас" at bounding box center [1271, 678] width 145 height 14
